Goal: Transaction & Acquisition: Purchase product/service

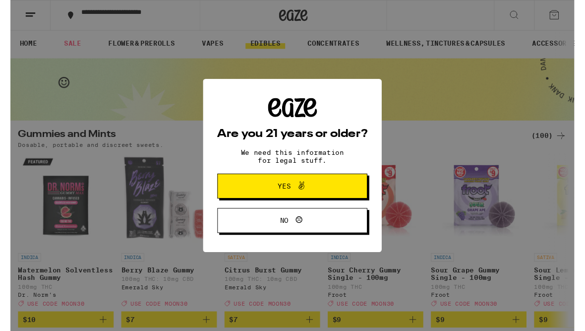
scroll to position [1, 0]
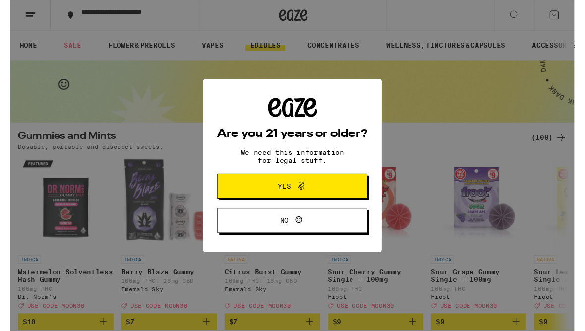
click at [314, 202] on button "Yes" at bounding box center [293, 193] width 156 height 26
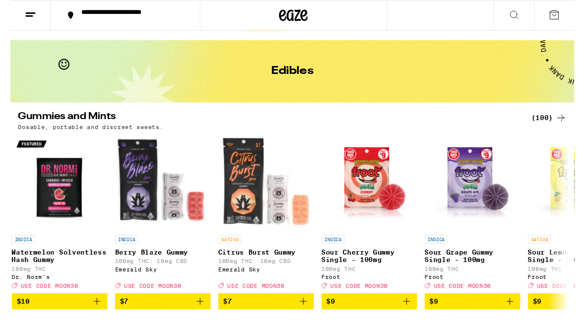
scroll to position [0, 0]
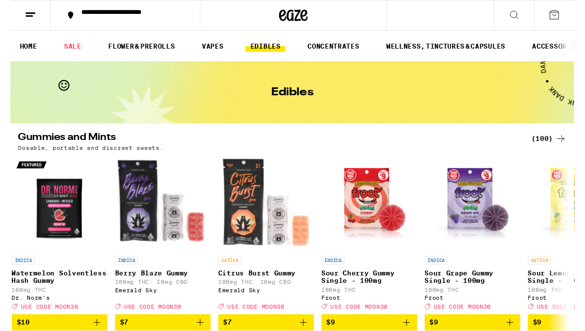
click at [474, 54] on link "WELLNESS, TINCTURES & CAPSULES" at bounding box center [451, 48] width 133 height 12
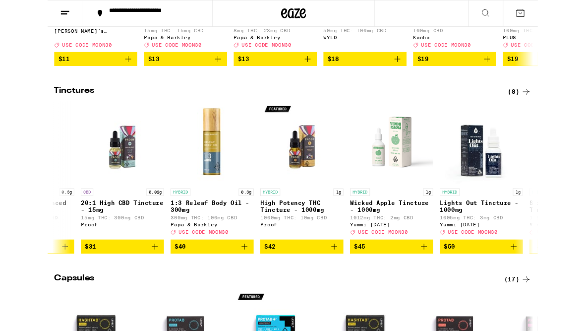
scroll to position [0, 75]
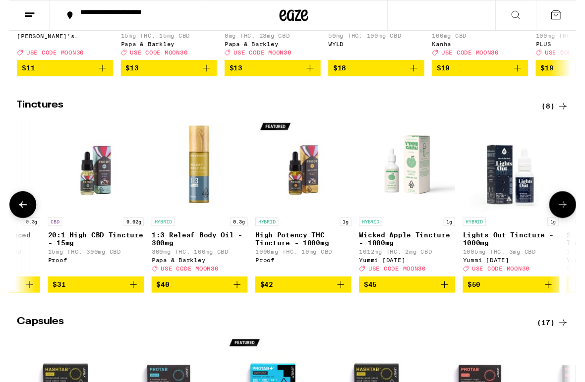
click at [307, 220] on img "Open page for High Potency THC Tincture - 1000mg from Proof" at bounding box center [303, 169] width 99 height 99
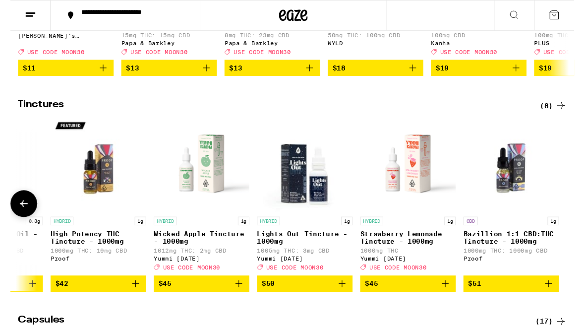
scroll to position [0, 288]
click at [520, 219] on img "Open page for Bazillion 1:1 CBD:THC Tincture - 1000mg from Proof" at bounding box center [519, 169] width 99 height 99
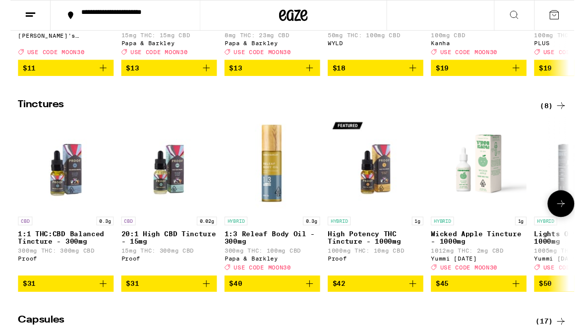
click at [59, 202] on img "Open page for 1:1 THC:CBD Balanced Tincture - 300mg from Proof" at bounding box center [57, 169] width 99 height 99
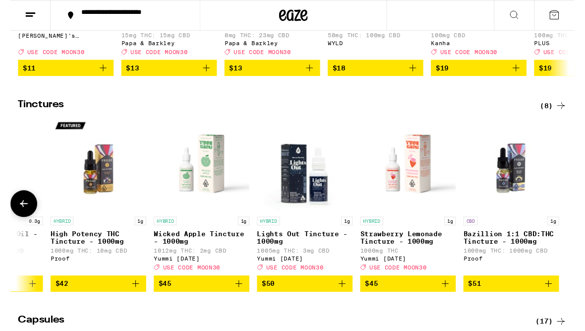
scroll to position [0, 288]
click at [519, 207] on img "Open page for Bazillion 1:1 CBD:THC Tincture - 1000mg from Proof" at bounding box center [519, 169] width 99 height 99
